Goal: Use online tool/utility: Utilize a website feature to perform a specific function

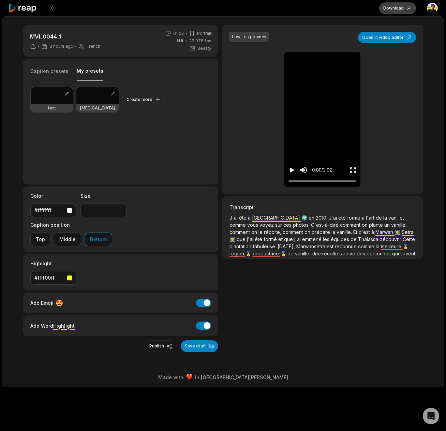
click at [394, 7] on button "Download" at bounding box center [397, 8] width 37 height 12
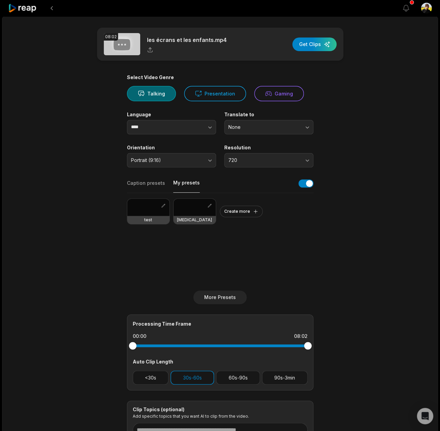
click at [186, 182] on button "My presets" at bounding box center [186, 185] width 27 height 13
click at [136, 209] on div at bounding box center [148, 207] width 42 height 17
click at [251, 158] on span "720" at bounding box center [265, 160] width 72 height 6
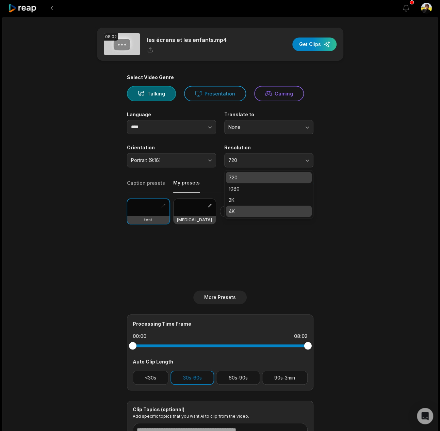
click at [236, 208] on p "4K" at bounding box center [269, 210] width 80 height 7
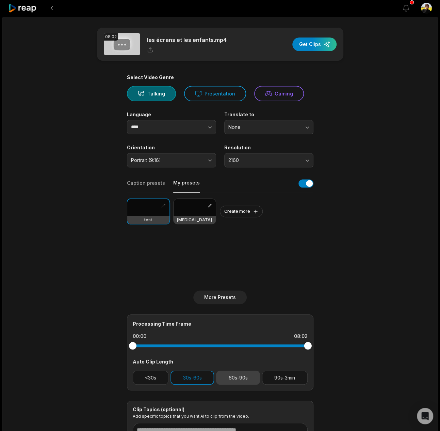
click at [228, 374] on button "60s-90s" at bounding box center [238, 377] width 44 height 14
click at [290, 381] on button "90s-3min" at bounding box center [285, 377] width 46 height 14
click at [316, 45] on div "button" at bounding box center [315, 44] width 44 height 14
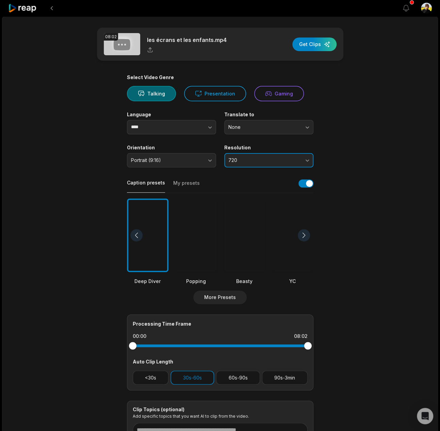
drag, startPoint x: 238, startPoint y: 153, endPoint x: 236, endPoint y: 157, distance: 4.1
click at [238, 153] on button "720" at bounding box center [268, 160] width 89 height 14
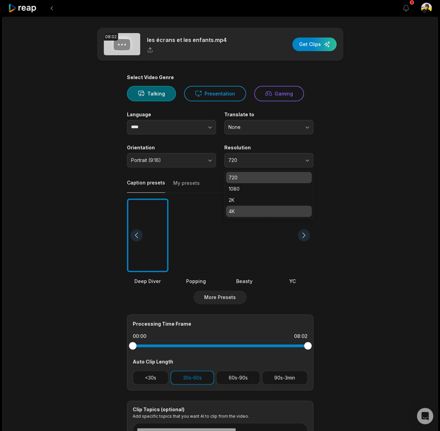
click at [237, 206] on div "4K" at bounding box center [269, 210] width 86 height 11
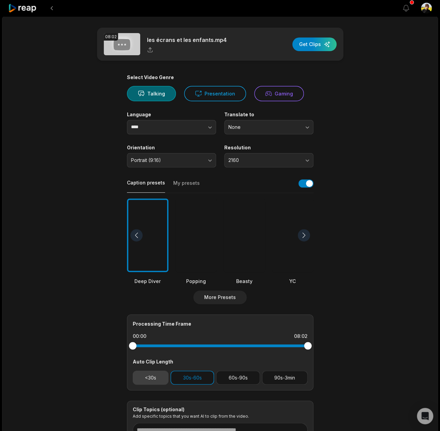
click at [140, 383] on button "<30s" at bounding box center [151, 377] width 36 height 14
click at [180, 127] on button "button" at bounding box center [196, 127] width 39 height 14
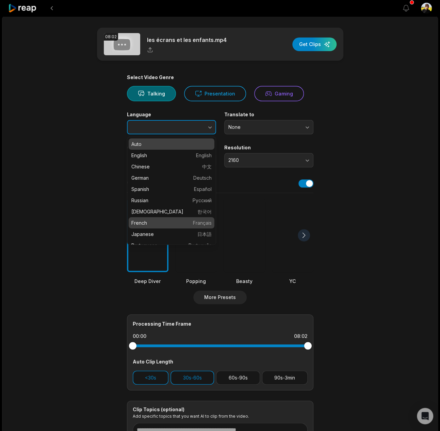
type input "******"
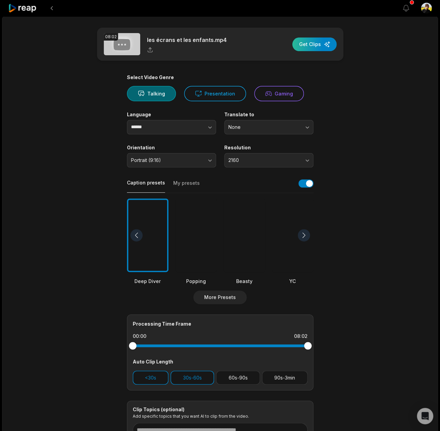
click at [316, 43] on div "button" at bounding box center [315, 44] width 44 height 14
